Goal: Information Seeking & Learning: Learn about a topic

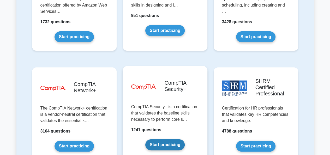
scroll to position [973, 0]
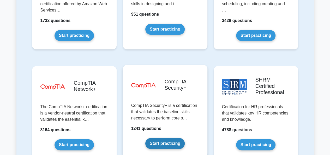
click at [172, 138] on link "Start practicing" at bounding box center [164, 143] width 39 height 11
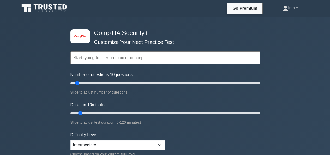
scroll to position [104, 0]
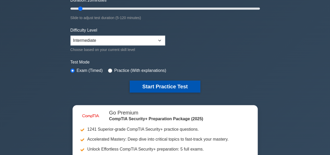
click at [151, 88] on button "Start Practice Test" at bounding box center [165, 86] width 70 height 12
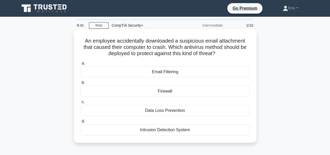
click at [172, 91] on div "Firewall" at bounding box center [165, 91] width 169 height 11
click at [81, 84] on input "b. Firewall" at bounding box center [81, 82] width 0 height 3
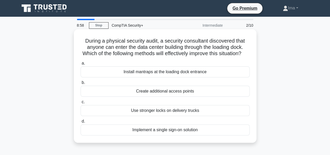
click at [178, 77] on div "Install mantraps at the loading dock entrance" at bounding box center [165, 71] width 169 height 11
click at [81, 65] on input "a. Install mantraps at the loading dock entrance" at bounding box center [81, 63] width 0 height 3
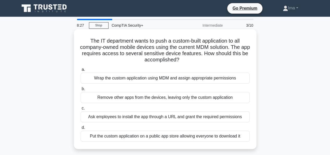
click at [159, 78] on div "Wrap the custom application using MDM and assign appropriate permissions" at bounding box center [165, 77] width 169 height 11
click at [81, 71] on input "a. Wrap the custom application using MDM and assign appropriate permissions" at bounding box center [81, 69] width 0 height 3
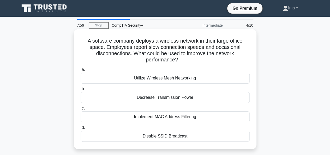
click at [171, 78] on div "Utilize Wireless Mesh Networking" at bounding box center [165, 77] width 169 height 11
click at [81, 71] on input "a. Utilize Wireless Mesh Networking" at bounding box center [81, 69] width 0 height 3
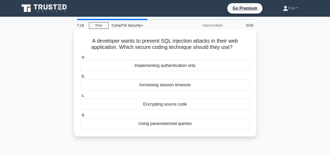
click at [157, 123] on div "Using parameterized queries" at bounding box center [165, 123] width 169 height 11
click at [81, 117] on input "d. Using parameterized queries" at bounding box center [81, 114] width 0 height 3
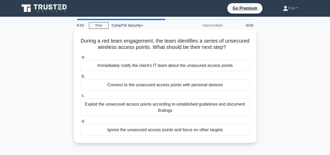
click at [175, 84] on div "Connect to the unsecured access points with personal devices" at bounding box center [165, 84] width 169 height 11
click at [81, 78] on input "b. Connect to the unsecured access points with personal devices" at bounding box center [81, 76] width 0 height 3
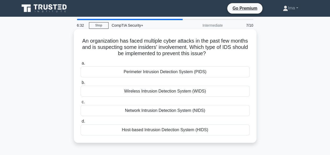
click at [153, 73] on div "Perimeter Intrusion Detection System (PIDS)" at bounding box center [165, 71] width 169 height 11
click at [81, 65] on input "a. Perimeter Intrusion Detection System (PIDS)" at bounding box center [81, 63] width 0 height 3
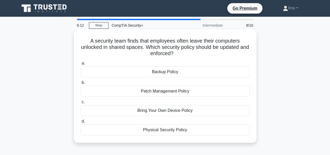
click at [170, 73] on div "Backup Policy" at bounding box center [165, 71] width 169 height 11
click at [81, 65] on input "a. Backup Policy" at bounding box center [81, 63] width 0 height 3
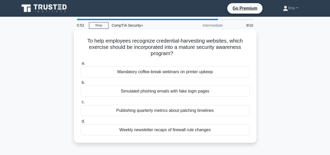
click at [182, 71] on div "Mandatory coffee-break webinars on printer upkeep" at bounding box center [165, 71] width 169 height 11
click at [81, 65] on input "a. Mandatory coffee-break webinars on printer upkeep" at bounding box center [81, 63] width 0 height 3
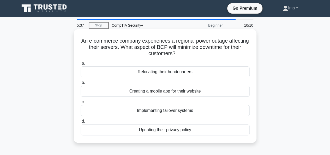
click at [144, 131] on div "Updating their privacy policy" at bounding box center [165, 129] width 169 height 11
click at [81, 123] on input "d. Updating their privacy policy" at bounding box center [81, 120] width 0 height 3
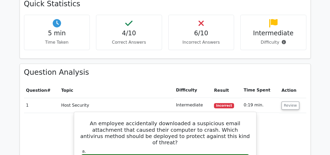
scroll to position [382, 0]
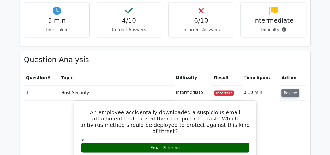
click at [291, 89] on button "Review" at bounding box center [290, 93] width 18 height 8
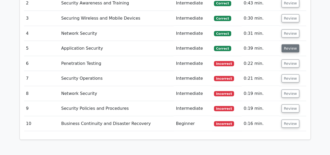
scroll to position [452, 0]
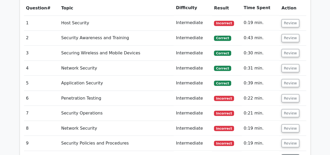
click at [292, 154] on button "Review" at bounding box center [290, 158] width 18 height 8
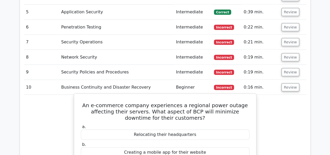
scroll to position [521, 0]
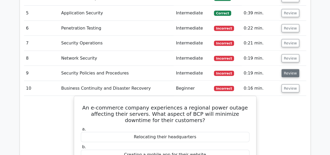
click at [290, 69] on button "Review" at bounding box center [290, 73] width 18 height 8
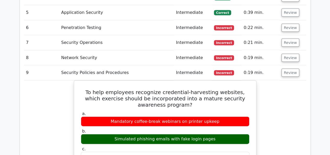
scroll to position [486, 0]
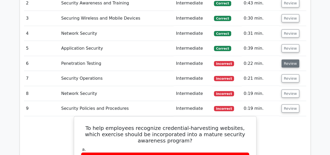
click at [292, 59] on button "Review" at bounding box center [290, 63] width 18 height 8
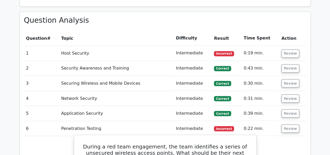
scroll to position [417, 0]
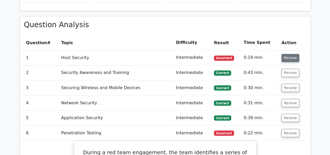
click at [287, 54] on button "Review" at bounding box center [290, 58] width 18 height 8
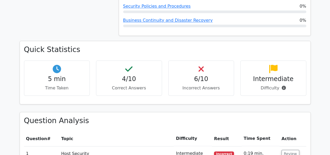
scroll to position [313, 0]
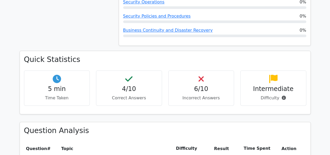
click at [270, 85] on h4 "Intermediate" at bounding box center [273, 89] width 57 height 8
click at [52, 95] on p "Time Taken" at bounding box center [56, 98] width 57 height 6
drag, startPoint x: 47, startPoint y: 68, endPoint x: 79, endPoint y: 84, distance: 35.3
click at [79, 84] on div "5 min Time Taken" at bounding box center [57, 87] width 66 height 35
click at [128, 85] on h4 "4/10" at bounding box center [128, 89] width 57 height 8
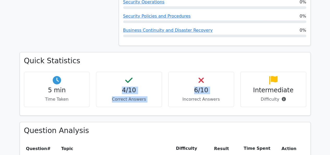
drag, startPoint x: 123, startPoint y: 61, endPoint x: 178, endPoint y: 101, distance: 68.3
click at [178, 101] on div "Quick Statistics 5 min Time Taken 4/10 Correct Answers 6/10 Incorrect Answers I…" at bounding box center [164, 86] width 297 height 69
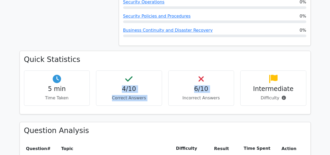
click at [126, 51] on div "Quick Statistics 5 min Time Taken 4/10 Correct Answers 6/10 Incorrect Answers I…" at bounding box center [165, 82] width 290 height 63
drag, startPoint x: 121, startPoint y: 54, endPoint x: 153, endPoint y: 88, distance: 46.1
click at [153, 88] on div "5 min Time Taken 4/10 Correct Answers 6/10 Incorrect Answers Intermediate" at bounding box center [165, 89] width 288 height 39
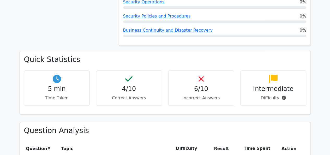
drag, startPoint x: 168, startPoint y: 78, endPoint x: 172, endPoint y: 78, distance: 3.6
click at [172, 78] on div "6/10 Incorrect Answers" at bounding box center [201, 87] width 66 height 35
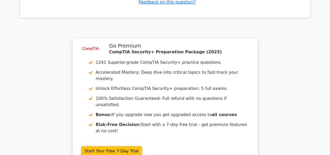
scroll to position [1495, 0]
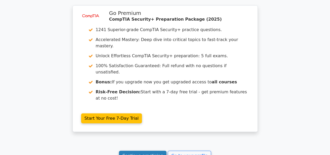
click at [147, 150] on link "Continue practicing" at bounding box center [143, 155] width 48 height 10
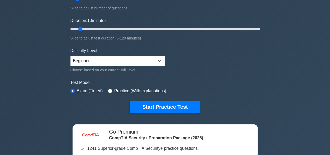
scroll to position [69, 0]
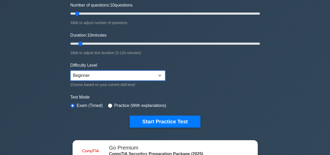
click at [159, 74] on select "Beginner Intermediate Expert" at bounding box center [117, 75] width 95 height 10
click at [70, 70] on select "Beginner Intermediate Expert" at bounding box center [117, 75] width 95 height 10
click at [161, 73] on select "Beginner Intermediate Expert" at bounding box center [117, 75] width 95 height 10
select select "intermediate"
click at [70, 70] on select "Beginner Intermediate Expert" at bounding box center [117, 75] width 95 height 10
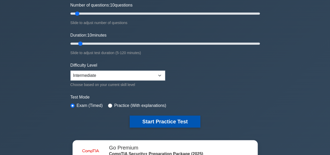
click at [168, 115] on button "Start Practice Test" at bounding box center [165, 121] width 70 height 12
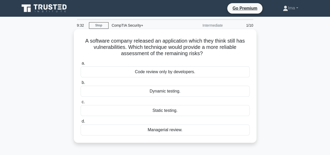
click at [174, 69] on div "Code review only by developers." at bounding box center [165, 71] width 169 height 11
click at [81, 65] on input "a. Code review only by developers." at bounding box center [81, 63] width 0 height 3
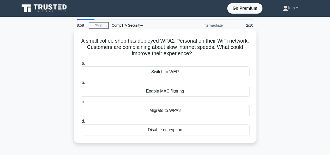
click at [178, 92] on div "Enable MAC filtering" at bounding box center [165, 91] width 169 height 11
click at [81, 84] on input "b. Enable MAC filtering" at bounding box center [81, 82] width 0 height 3
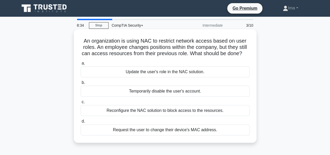
click at [180, 92] on div "Temporarily disable the user's account." at bounding box center [165, 91] width 169 height 11
click at [81, 84] on input "b. Temporarily disable the user's account." at bounding box center [81, 82] width 0 height 3
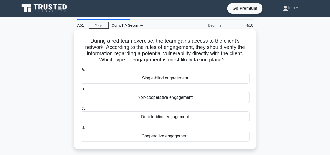
click at [157, 117] on div "Double-blind engagement" at bounding box center [165, 116] width 169 height 11
click at [81, 110] on input "c. Double-blind engagement" at bounding box center [81, 107] width 0 height 3
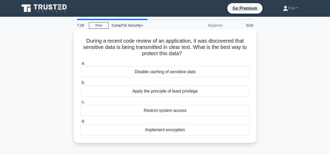
click at [154, 110] on div "Restrict system access" at bounding box center [165, 110] width 169 height 11
click at [81, 103] on input "c. Restrict system access" at bounding box center [81, 101] width 0 height 3
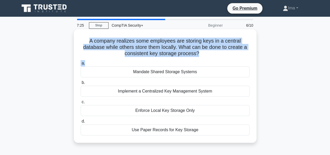
drag, startPoint x: 88, startPoint y: 39, endPoint x: 197, endPoint y: 62, distance: 111.3
click at [197, 62] on div "A company realizes some employees are storing keys in a central database while …" at bounding box center [165, 85] width 178 height 109
click at [228, 59] on div "a. Mandate Shared Storage Systems b. Implement a Centralized Key Management Sys…" at bounding box center [164, 97] width 175 height 77
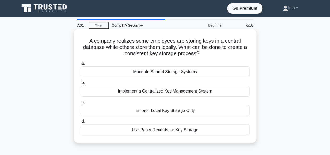
click at [201, 94] on div "Implement a Centralized Key Management System" at bounding box center [165, 91] width 169 height 11
click at [81, 84] on input "b. Implement a Centralized Key Management System" at bounding box center [81, 82] width 0 height 3
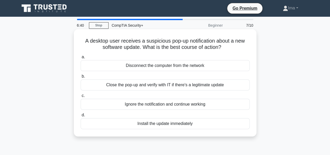
click at [155, 84] on div "Close the pop-up and verify with IT if there's a legitimate update" at bounding box center [165, 84] width 169 height 11
click at [81, 78] on input "b. Close the pop-up and verify with IT if there's a legitimate update" at bounding box center [81, 76] width 0 height 3
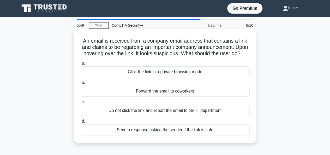
click at [202, 116] on div "Do not click the link and report the email to the IT department" at bounding box center [165, 110] width 169 height 11
click at [81, 103] on input "c. Do not click the link and report the email to the IT department" at bounding box center [81, 101] width 0 height 3
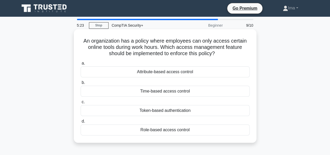
click at [161, 132] on div "Role-based access control" at bounding box center [165, 129] width 169 height 11
click at [81, 123] on input "d. Role-based access control" at bounding box center [81, 120] width 0 height 3
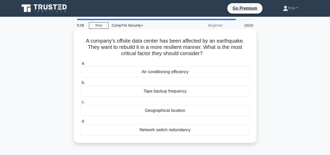
click at [148, 72] on div "Air conditioning efficiency" at bounding box center [165, 71] width 169 height 11
click at [81, 65] on input "a. Air conditioning efficiency" at bounding box center [81, 63] width 0 height 3
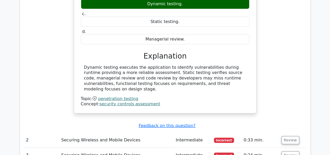
scroll to position [452, 0]
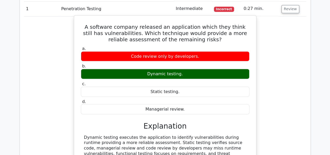
click at [145, 69] on div "Dynamic testing." at bounding box center [165, 74] width 168 height 10
